Goal: Task Accomplishment & Management: Use online tool/utility

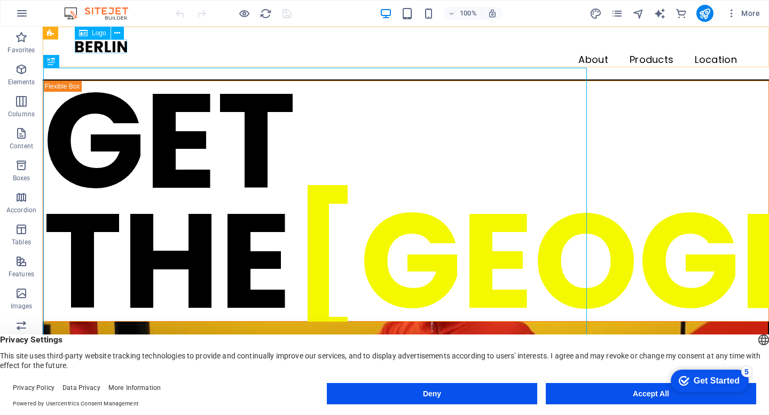
click at [94, 31] on span "Logo" at bounding box center [99, 33] width 14 height 6
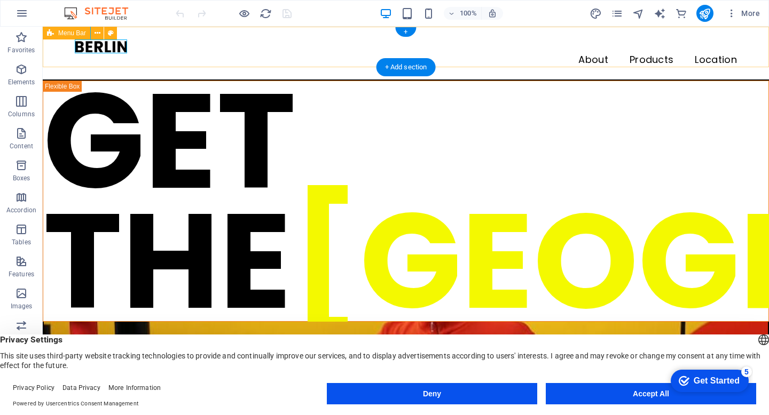
click at [287, 66] on div "About Products Location" at bounding box center [406, 54] width 726 height 54
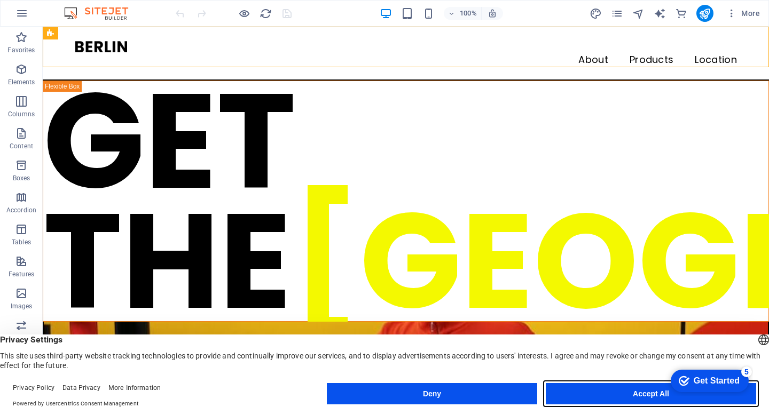
click at [629, 394] on button "Accept All" at bounding box center [651, 393] width 210 height 21
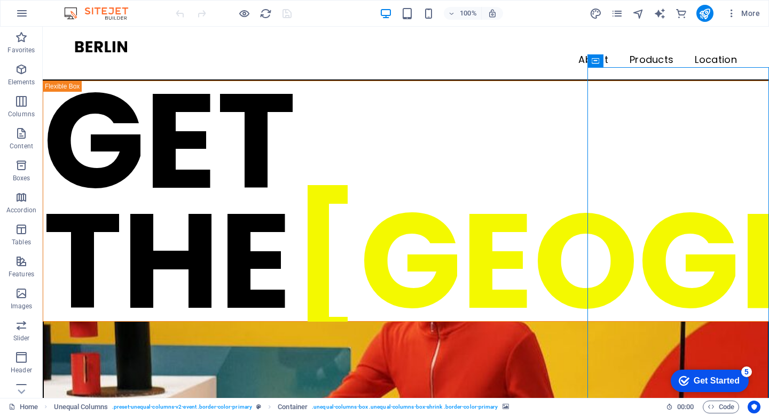
click at [712, 381] on div "Get Started" at bounding box center [716, 381] width 46 height 10
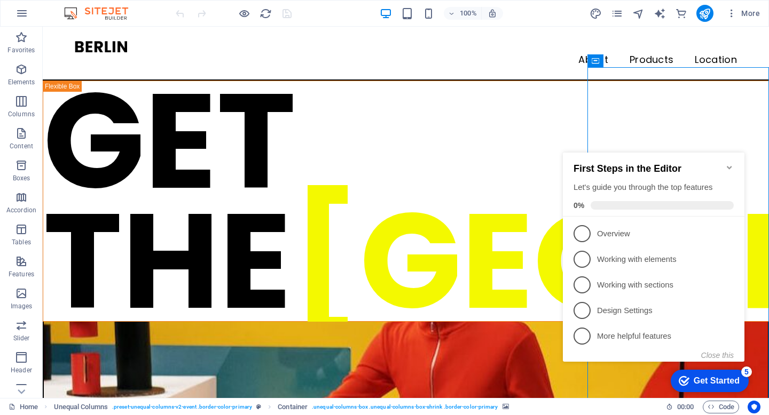
click at [712, 381] on div "Get Started" at bounding box center [716, 381] width 46 height 10
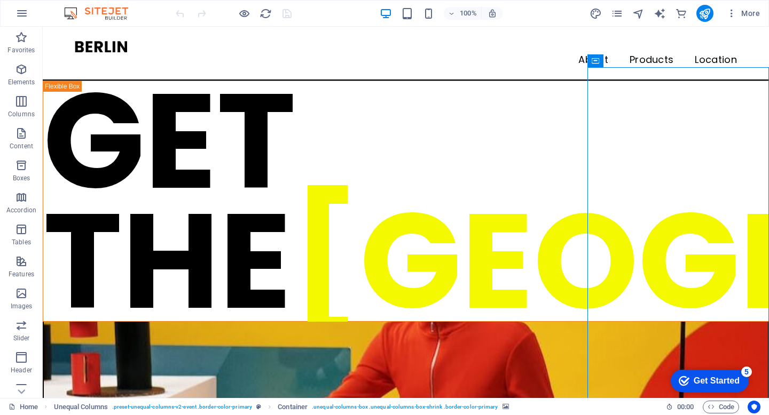
click at [739, 386] on div "Get Started" at bounding box center [716, 381] width 46 height 10
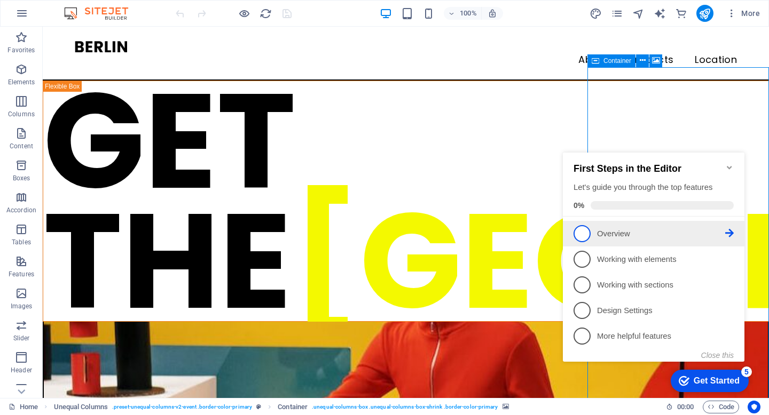
click at [689, 232] on p "Overview - incomplete" at bounding box center [661, 233] width 128 height 11
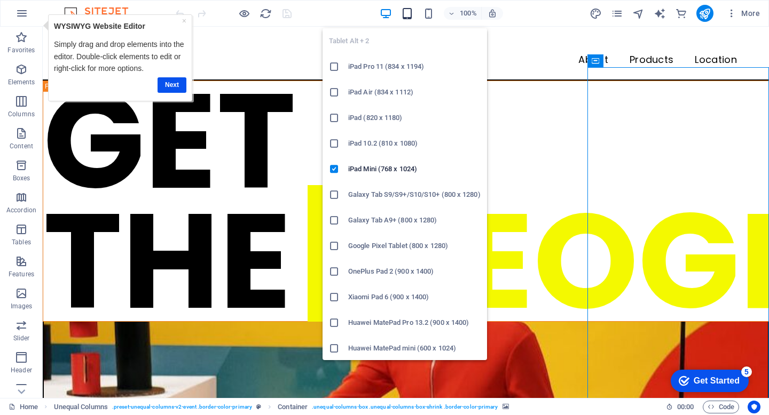
click at [406, 14] on icon "button" at bounding box center [407, 13] width 12 height 12
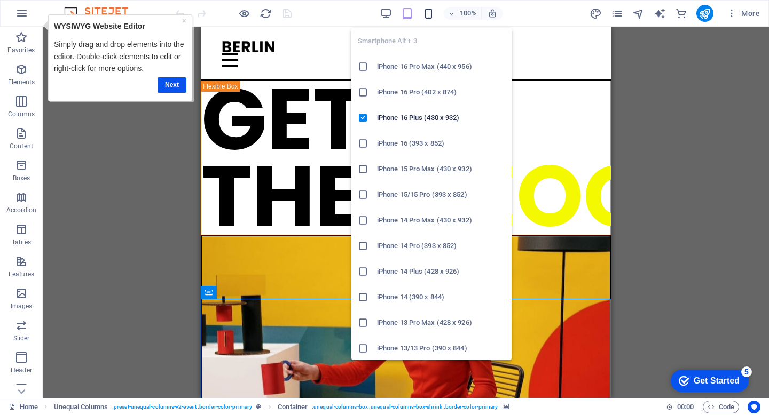
click at [431, 18] on icon "button" at bounding box center [428, 13] width 12 height 12
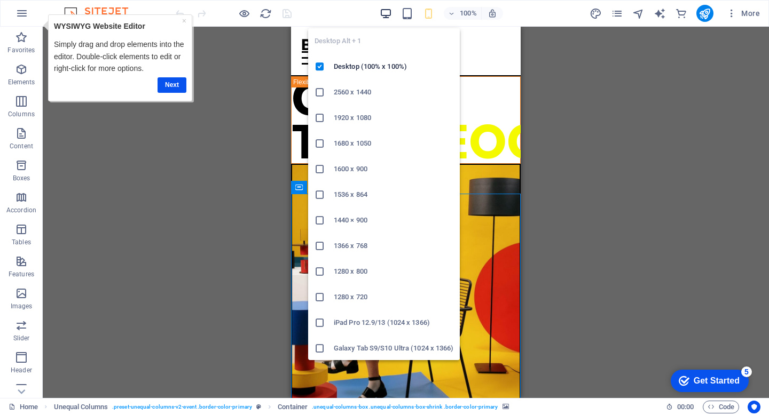
click at [388, 10] on icon "button" at bounding box center [386, 13] width 12 height 12
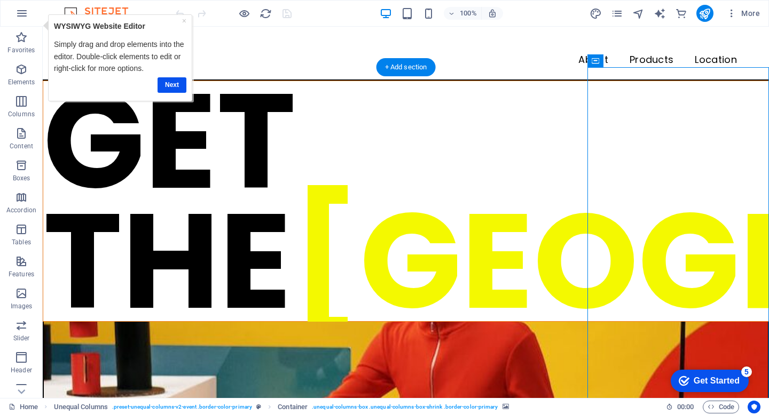
drag, startPoint x: 643, startPoint y: 333, endPoint x: 512, endPoint y: 351, distance: 131.5
click at [512, 352] on div "GET THE BERLIN LOOK Drop content here or Add elements Paste clipboard" at bounding box center [406, 420] width 726 height 678
click at [18, 11] on icon "button" at bounding box center [21, 13] width 13 height 13
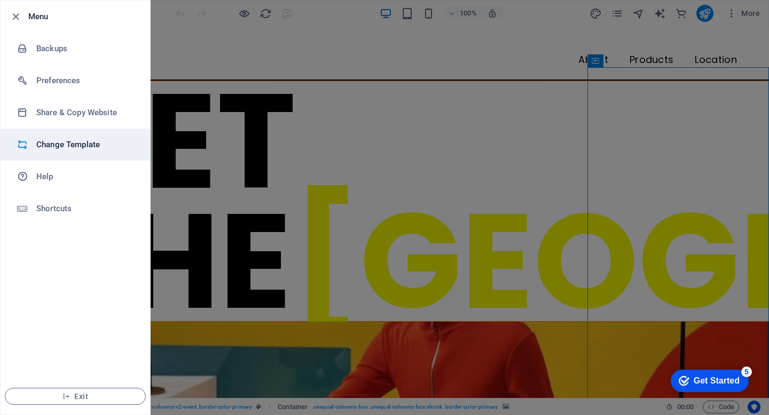
click at [73, 145] on h6 "Change Template" at bounding box center [85, 144] width 99 height 13
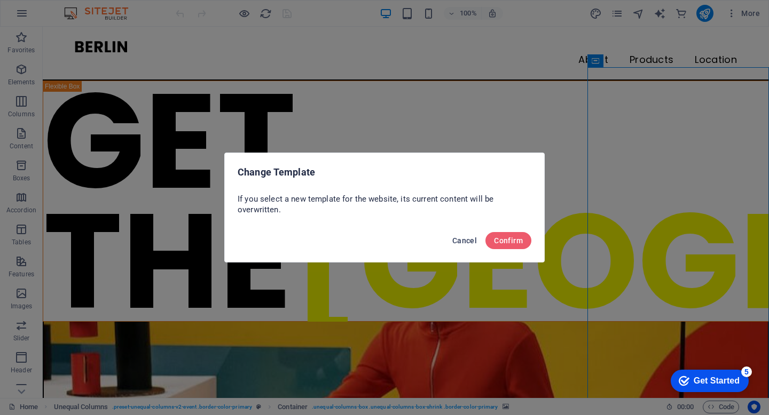
click at [460, 242] on span "Cancel" at bounding box center [464, 240] width 25 height 9
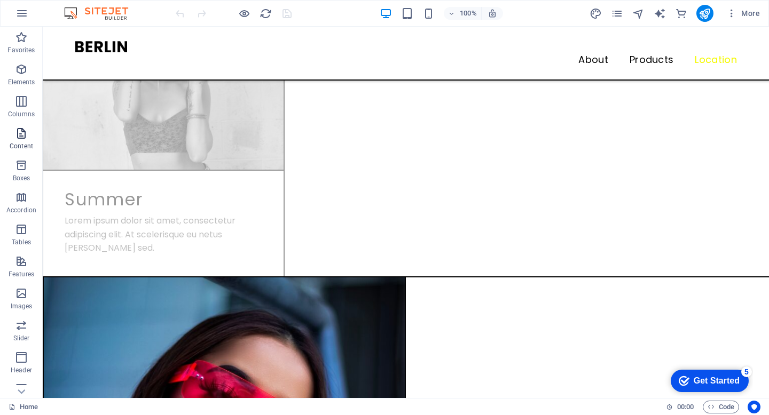
click at [21, 135] on icon "button" at bounding box center [21, 133] width 13 height 13
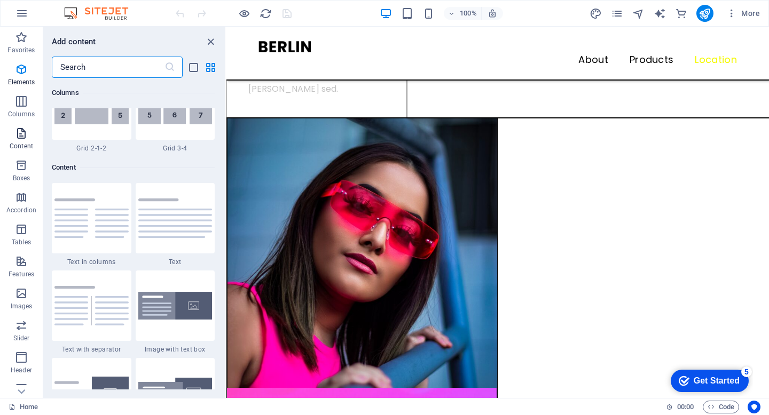
scroll to position [1868, 0]
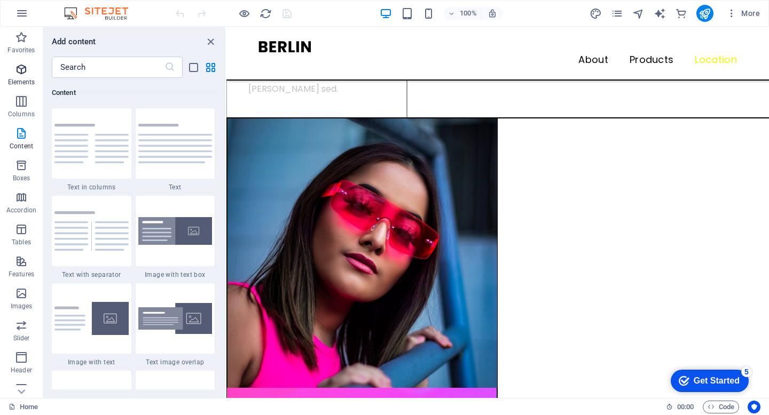
click at [24, 68] on icon "button" at bounding box center [21, 69] width 13 height 13
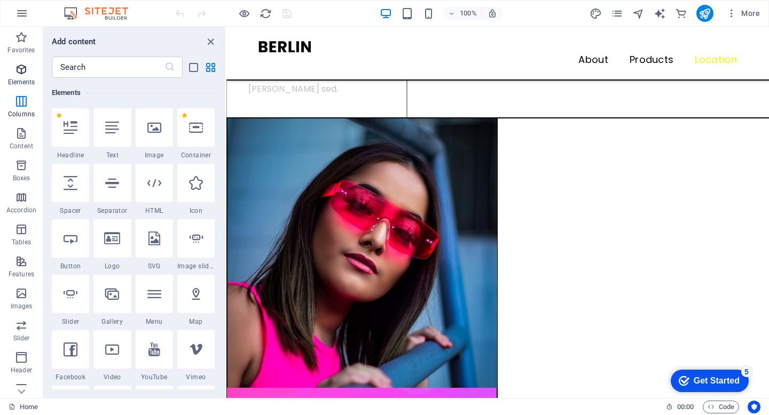
scroll to position [114, 0]
